Goal: Task Accomplishment & Management: Complete application form

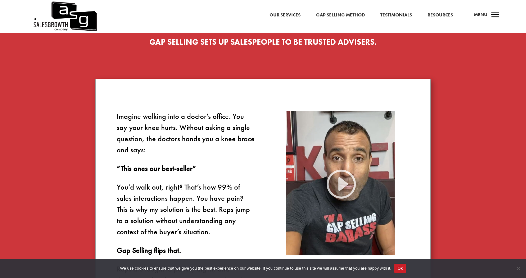
scroll to position [332, 0]
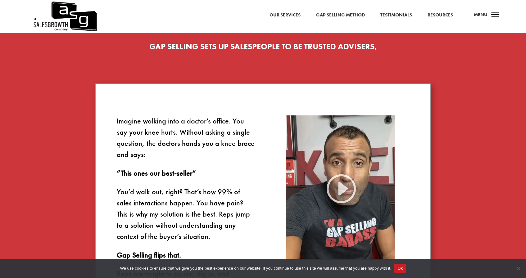
click at [444, 16] on link "Resources" at bounding box center [439, 15] width 25 height 8
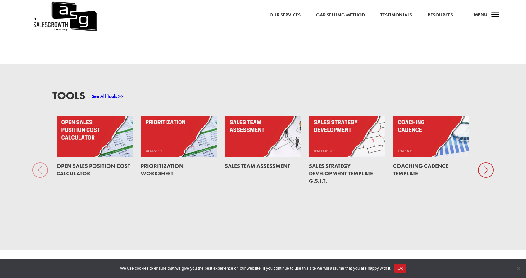
scroll to position [455, 0]
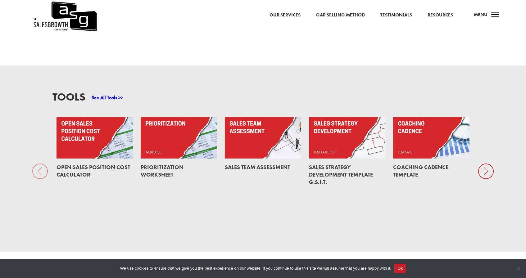
click at [488, 166] on icon at bounding box center [486, 172] width 16 height 16
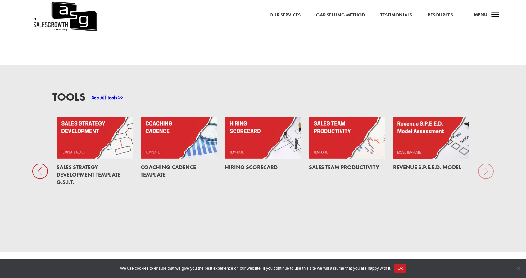
click at [488, 166] on div "Tools See All Tools >> Open Sales Position Cost Calculator Prioritization Works…" at bounding box center [263, 158] width 526 height 186
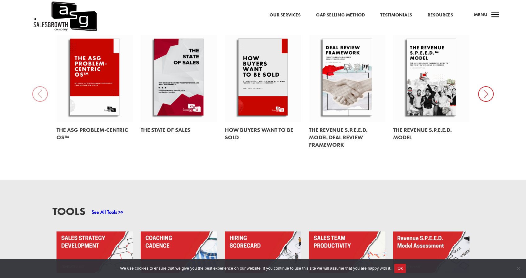
scroll to position [342, 0]
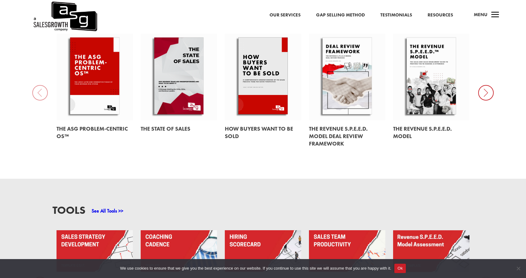
click at [484, 90] on icon at bounding box center [486, 93] width 16 height 16
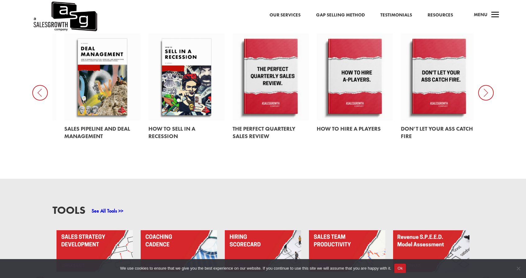
click at [484, 90] on icon at bounding box center [486, 93] width 16 height 16
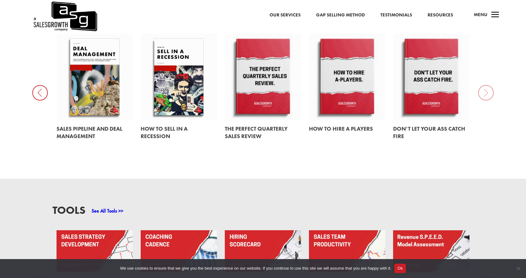
click at [42, 85] on icon at bounding box center [40, 93] width 16 height 16
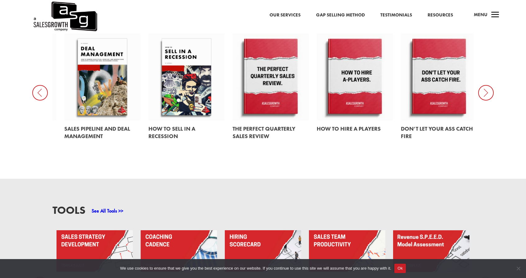
click at [42, 85] on icon at bounding box center [40, 93] width 16 height 16
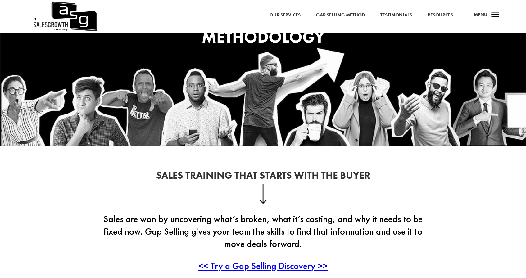
scroll to position [332, 0]
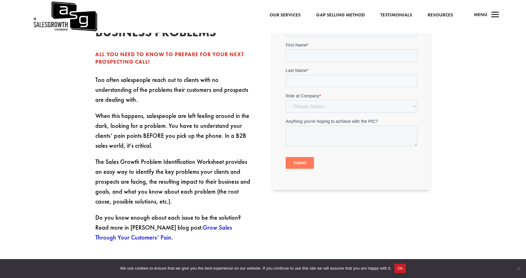
scroll to position [177, 0]
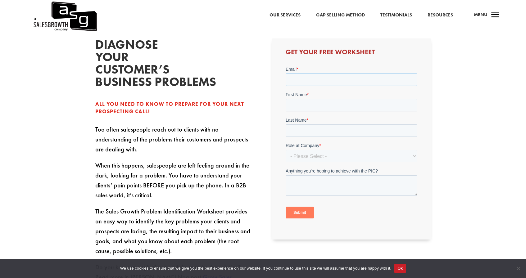
click at [298, 84] on input "Email *" at bounding box center [351, 80] width 132 height 12
type input "jgray@singlewave.tech"
click at [311, 102] on input "First Name *" at bounding box center [351, 105] width 132 height 12
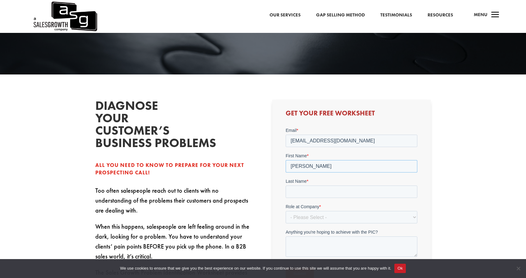
type input "Jonathon"
click at [296, 183] on span "Last Name" at bounding box center [295, 181] width 21 height 5
click at [296, 186] on input "Last Name *" at bounding box center [351, 192] width 132 height 12
click at [296, 193] on input "Last Name *" at bounding box center [351, 192] width 132 height 12
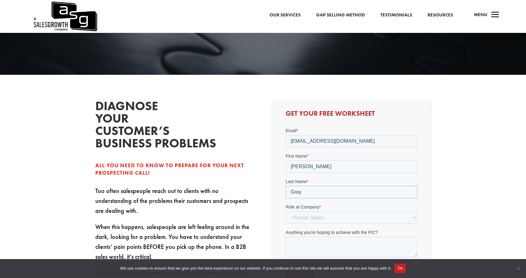
type input "Gray"
click at [306, 217] on select "- Please Select - C-Level (CRO, CSO, etc) Senior Leadership (VP of Sales, VP of…" at bounding box center [351, 217] width 132 height 12
select select "Director/Manager (Sales Director, Regional Sales Manager, etc)"
click at [285, 211] on select "- Please Select - C-Level (CRO, CSO, etc) Senior Leadership (VP of Sales, VP of…" at bounding box center [351, 217] width 132 height 12
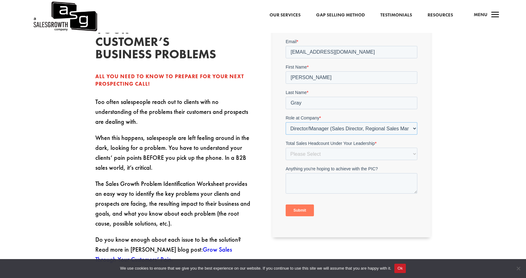
scroll to position [206, 0]
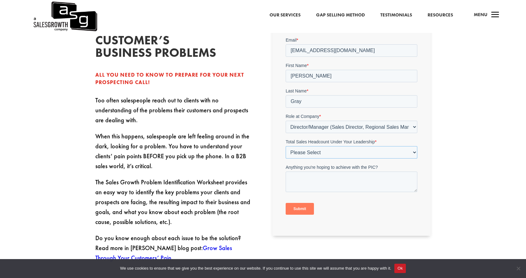
click at [317, 147] on select "Please Select Just Me 1-9 10-19 20-49 50-99 100+" at bounding box center [351, 152] width 132 height 12
select select "Just Me"
click at [285, 146] on select "Please Select Just Me 1-9 10-19 20-49 50-99 100+" at bounding box center [351, 152] width 132 height 12
click at [310, 150] on select "Please Select Just Me 1-9 10-19 20-49 50-99 100+" at bounding box center [351, 152] width 132 height 12
click at [285, 146] on select "Please Select Just Me 1-9 10-19 20-49 50-99 100+" at bounding box center [351, 152] width 132 height 12
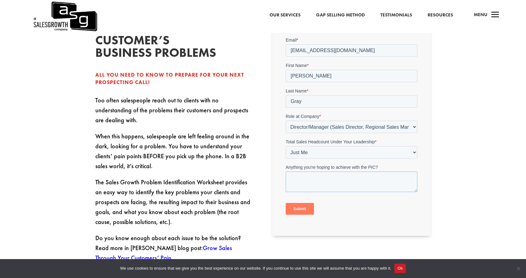
click at [294, 177] on textarea "Anything you're hoping to achieve with the PIC?" at bounding box center [351, 182] width 132 height 20
type textarea "C"
click at [373, 180] on textarea "Create a clear POV from the true buisness pain we solve" at bounding box center [351, 182] width 132 height 20
type textarea "Create a clear POV from the true business pain we solve"
click at [293, 214] on input "Submit" at bounding box center [299, 209] width 28 height 12
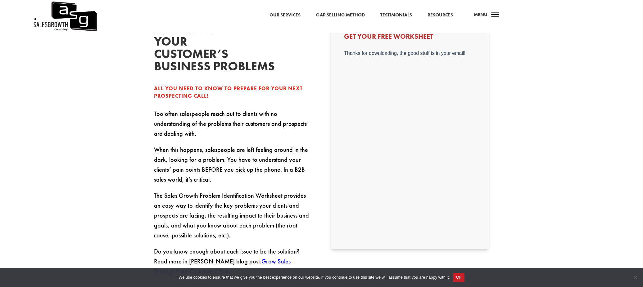
scroll to position [236, 0]
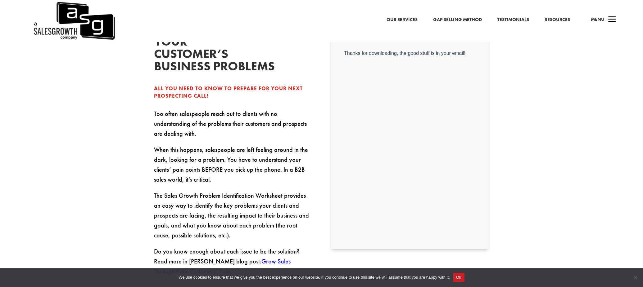
click at [402, 83] on body "Thanks for downloading, the good stuff is in your email!" at bounding box center [410, 143] width 132 height 184
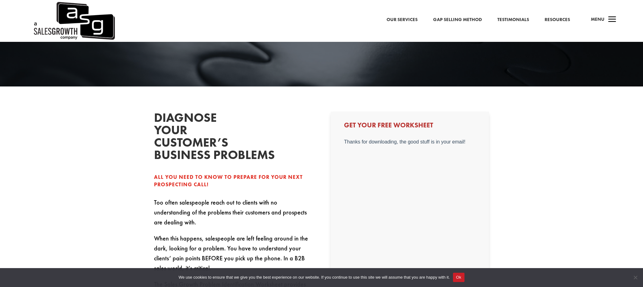
scroll to position [0, 0]
